Goal: Information Seeking & Learning: Learn about a topic

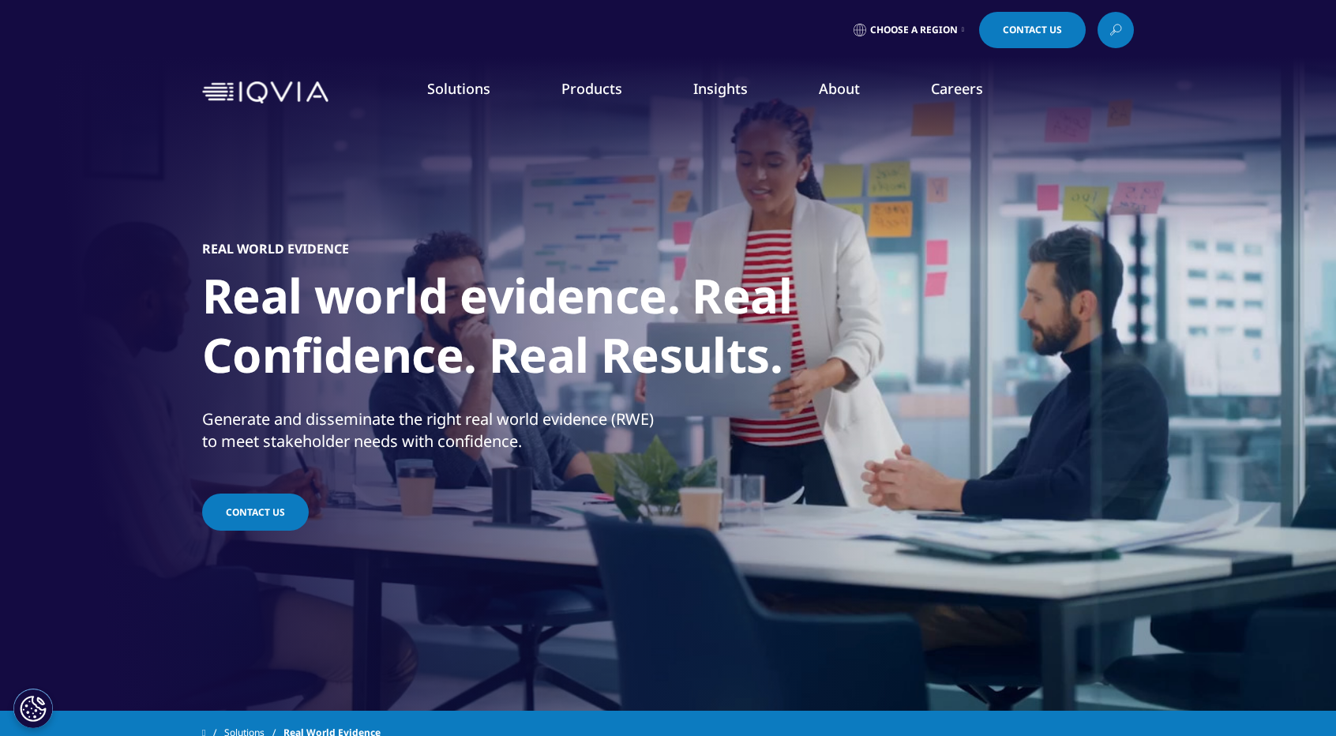
drag, startPoint x: 204, startPoint y: 51, endPoint x: 179, endPoint y: 36, distance: 28.3
click at [204, 49] on div "Choose a Region Contact Us" at bounding box center [668, 30] width 1336 height 60
click at [885, 29] on span "Choose a Region" at bounding box center [914, 30] width 88 height 13
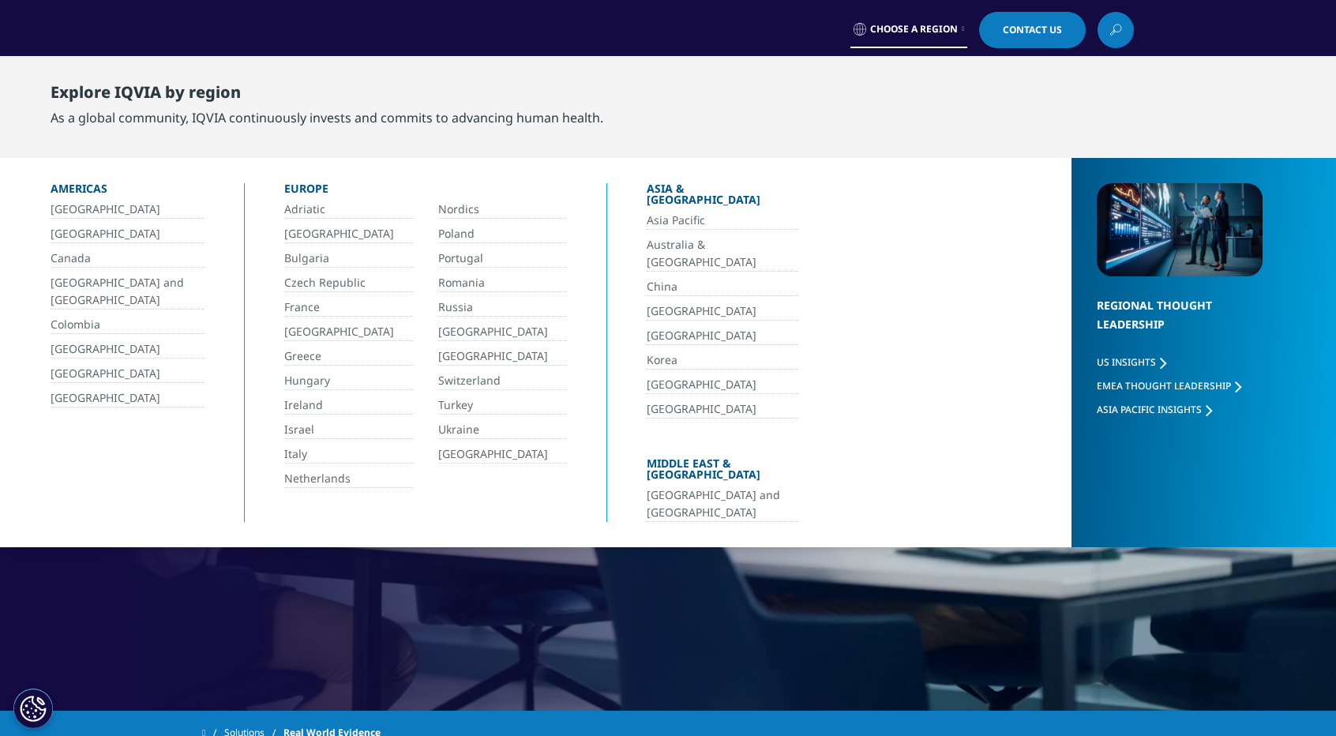
click at [506, 605] on div "Real World Evidence Real world evidence. Real Confidence. Real Results. Generat…" at bounding box center [667, 386] width 931 height 537
click at [1006, 526] on div "Real World Evidence Real world evidence. Real Confidence. Real Results. Generat…" at bounding box center [667, 386] width 931 height 537
click at [1005, 550] on div "Real World Evidence Real world evidence. Real Confidence. Real Results. Generat…" at bounding box center [667, 386] width 931 height 537
click at [194, 40] on div "Choose a Region Contact Us" at bounding box center [668, 30] width 1336 height 60
